Goal: Task Accomplishment & Management: Use online tool/utility

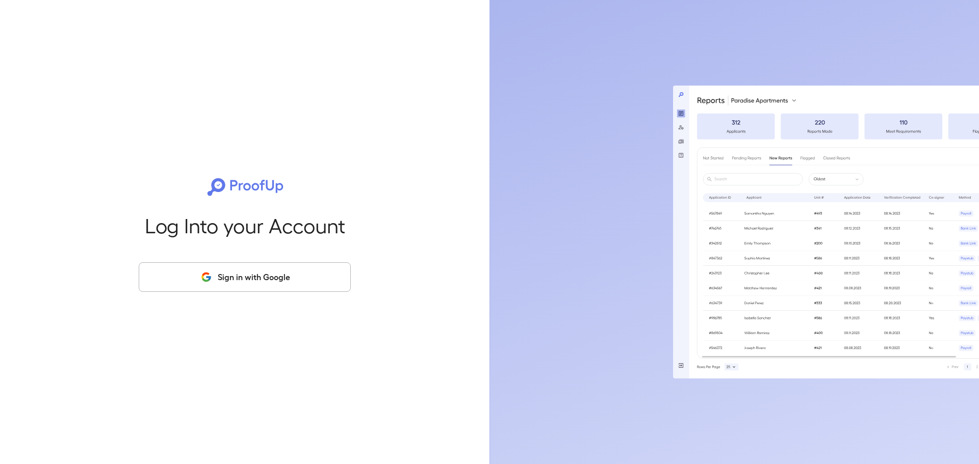
click at [253, 279] on button "Sign in with Google" at bounding box center [245, 278] width 212 height 30
